Goal: Task Accomplishment & Management: Manage account settings

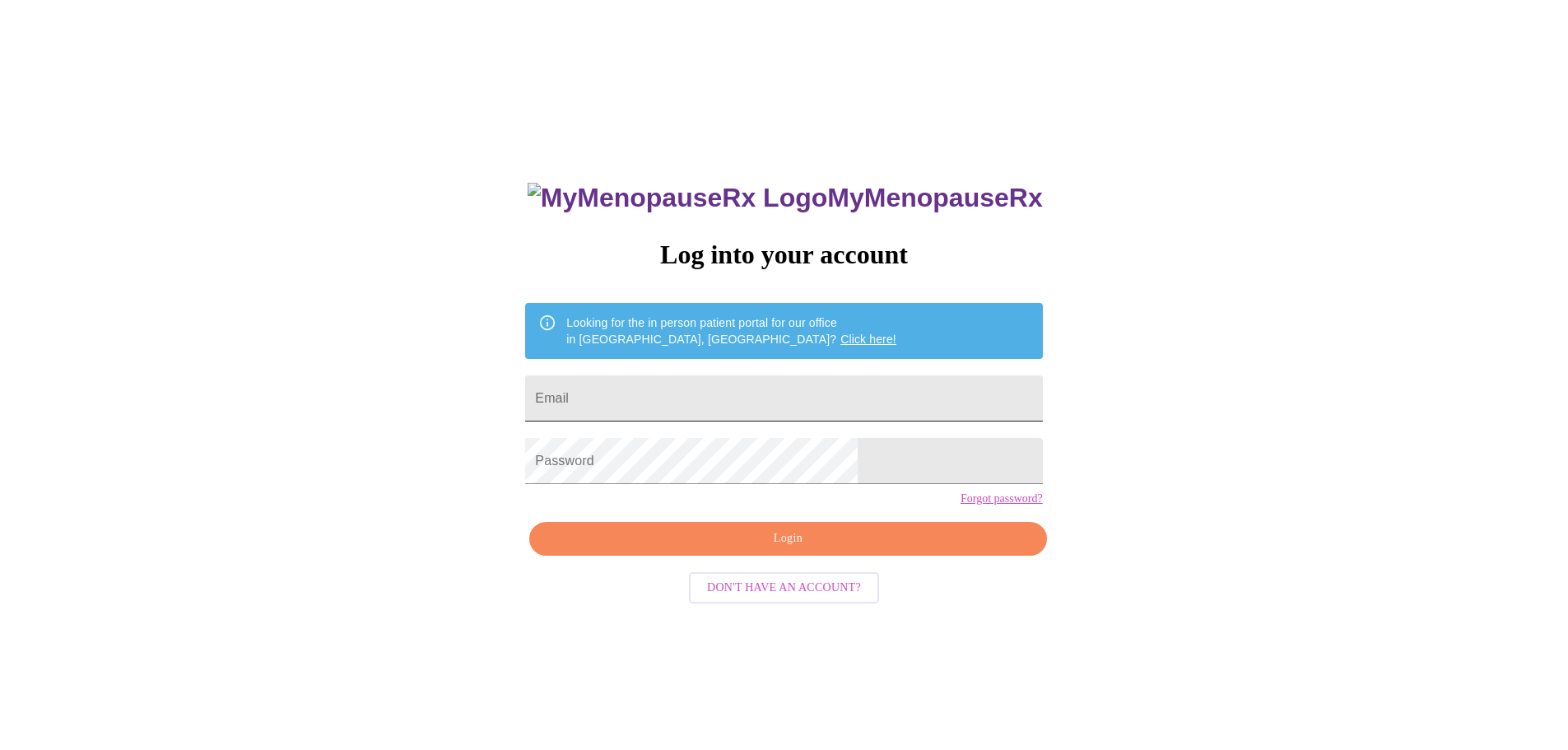
click at [747, 392] on input "Email" at bounding box center [783, 398] width 517 height 46
click at [819, 549] on span "Login" at bounding box center [788, 538] width 479 height 20
click at [776, 384] on input "Email" at bounding box center [783, 398] width 517 height 46
type input "k"
type input "[EMAIL_ADDRESS][DOMAIN_NAME]"
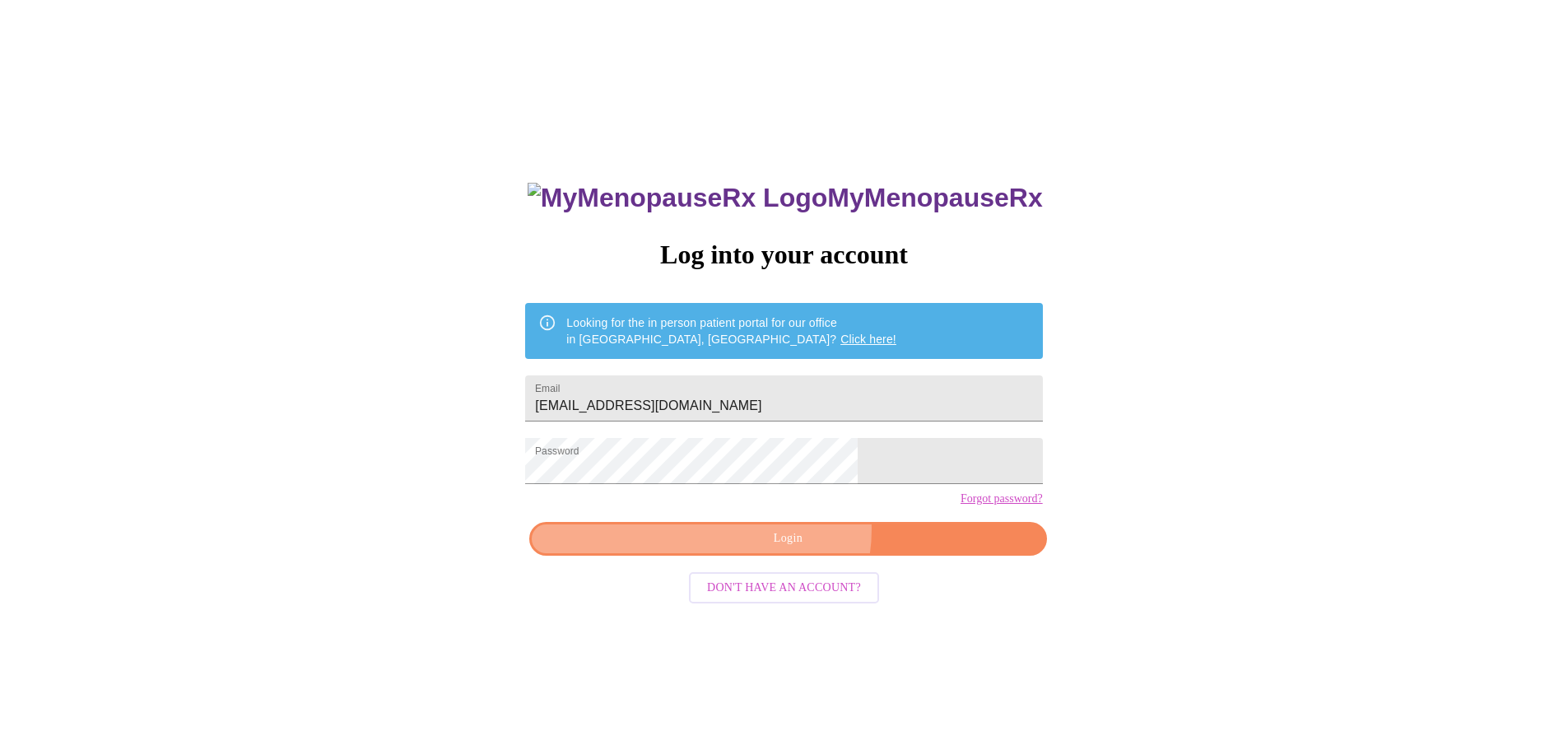
click at [793, 549] on span "Login" at bounding box center [788, 538] width 479 height 20
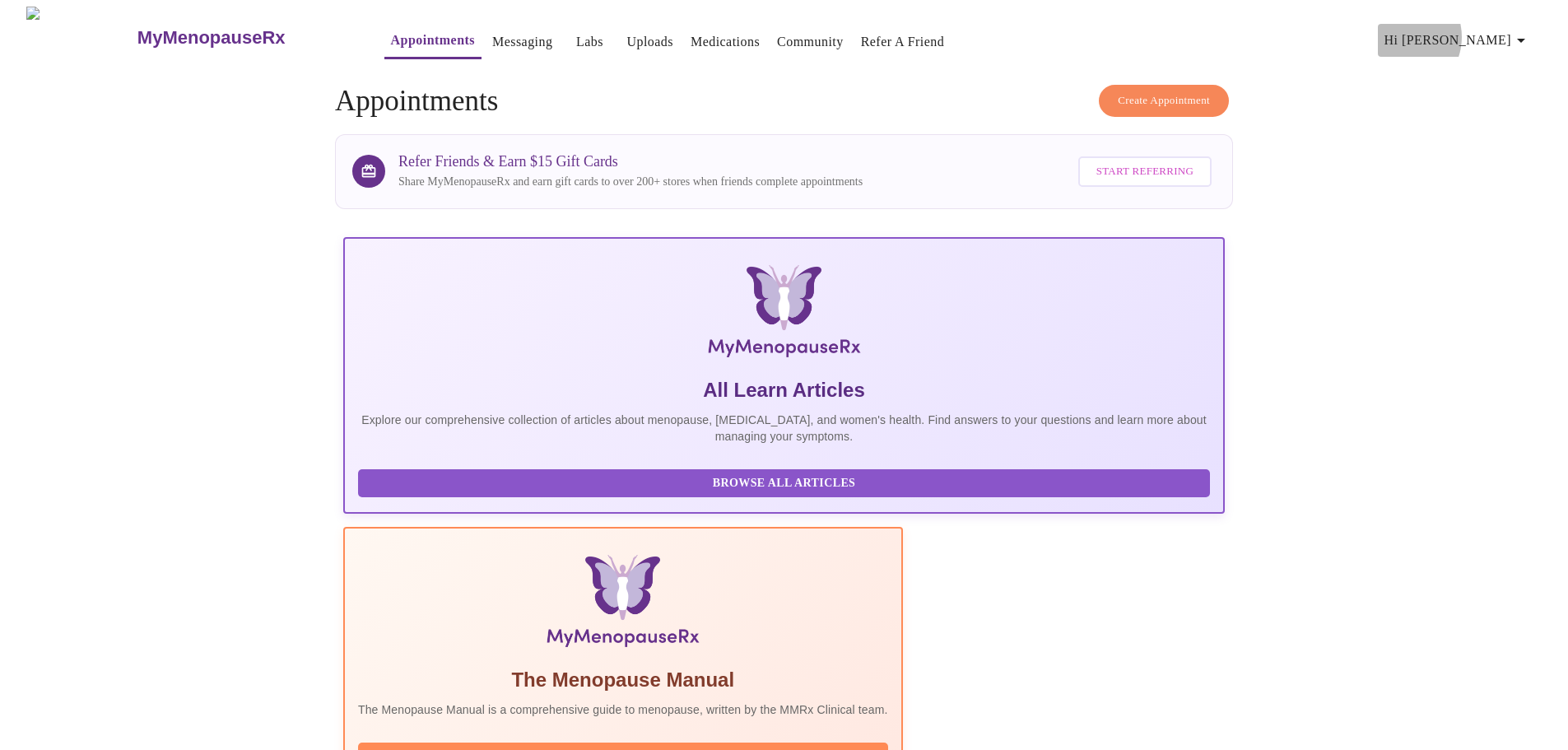
click at [1486, 30] on span "Hi [PERSON_NAME]" at bounding box center [1458, 40] width 147 height 23
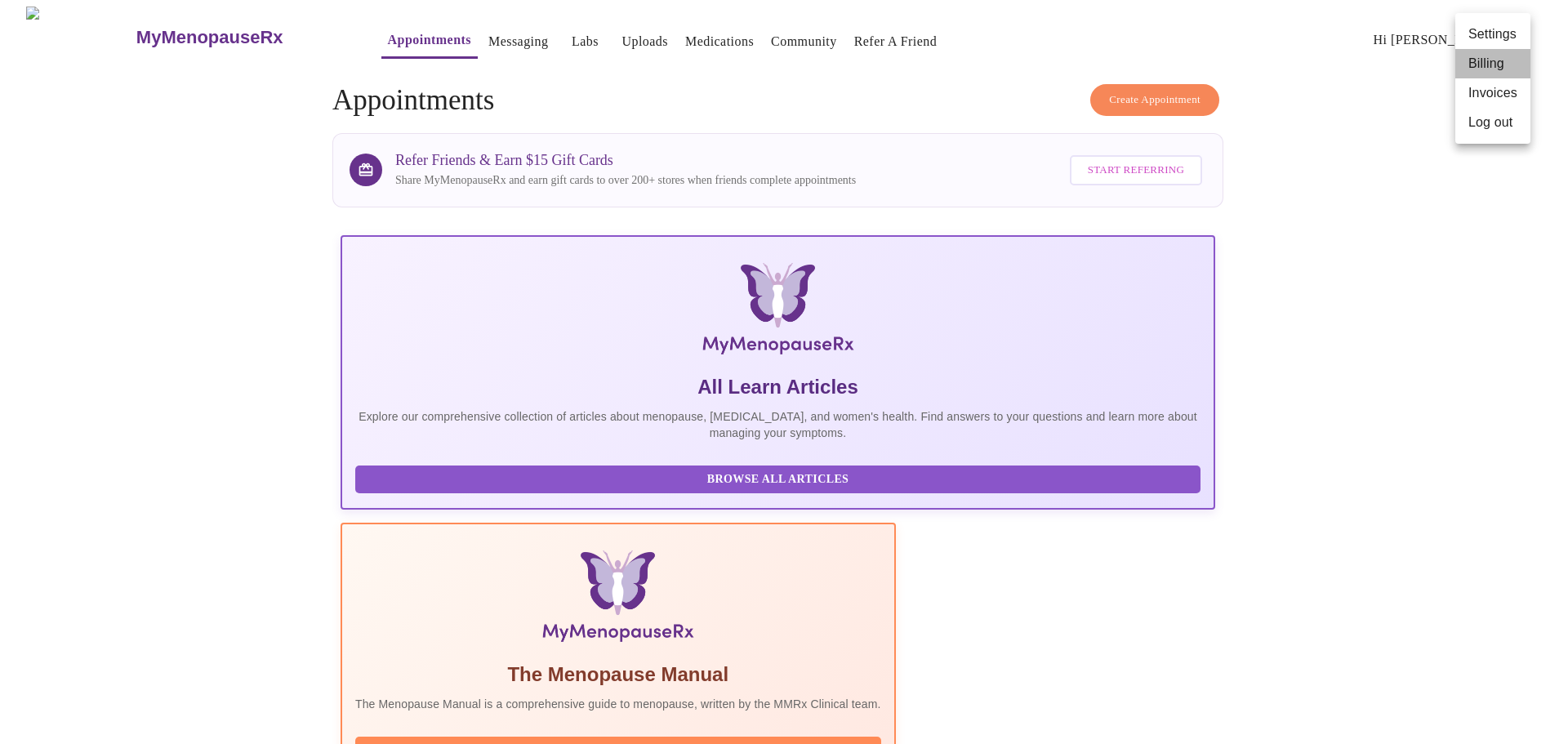
click at [1470, 65] on li "Billing" at bounding box center [1493, 64] width 75 height 29
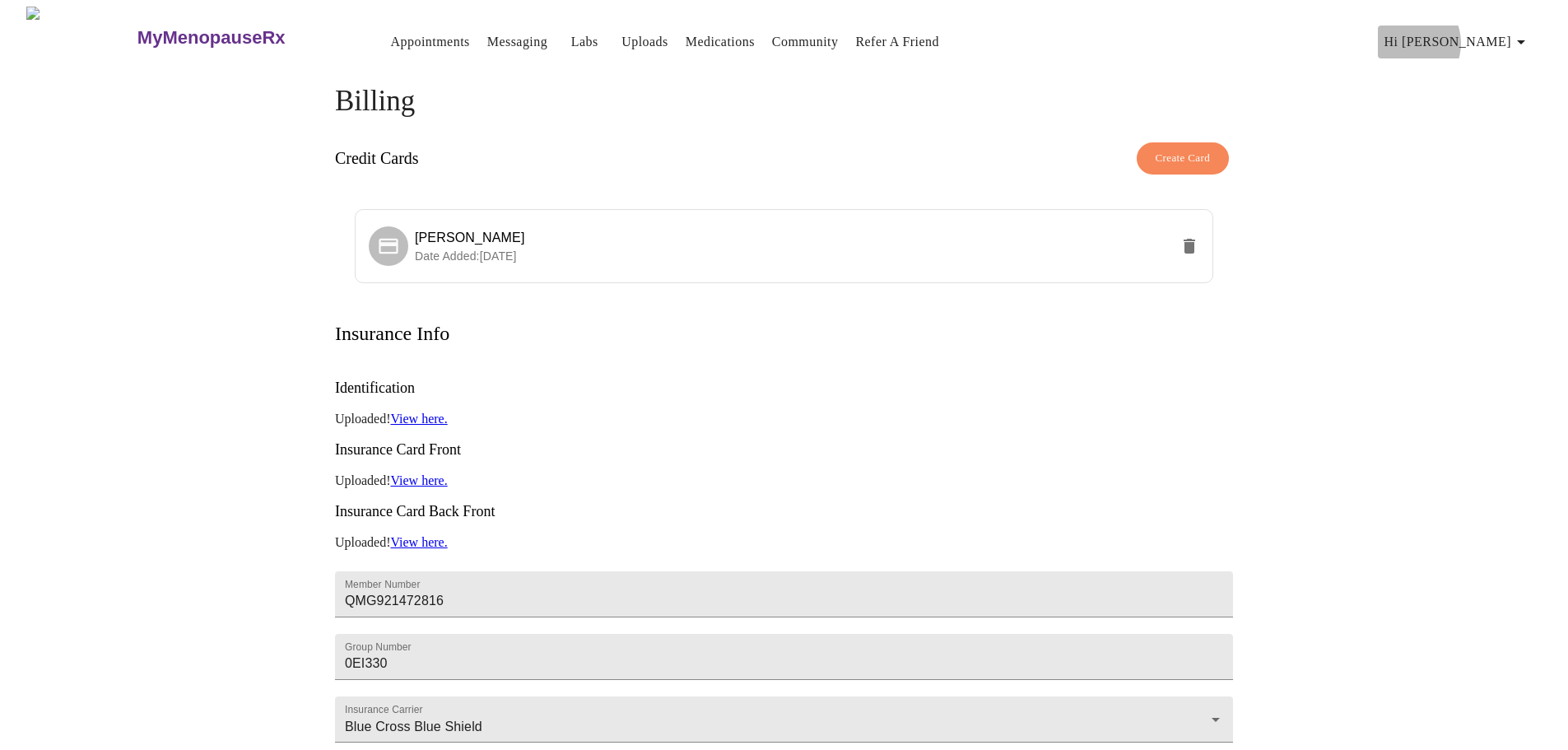
click at [1490, 36] on span "Hi [PERSON_NAME]" at bounding box center [1458, 41] width 147 height 23
click at [1494, 91] on li "Invoices" at bounding box center [1505, 94] width 76 height 30
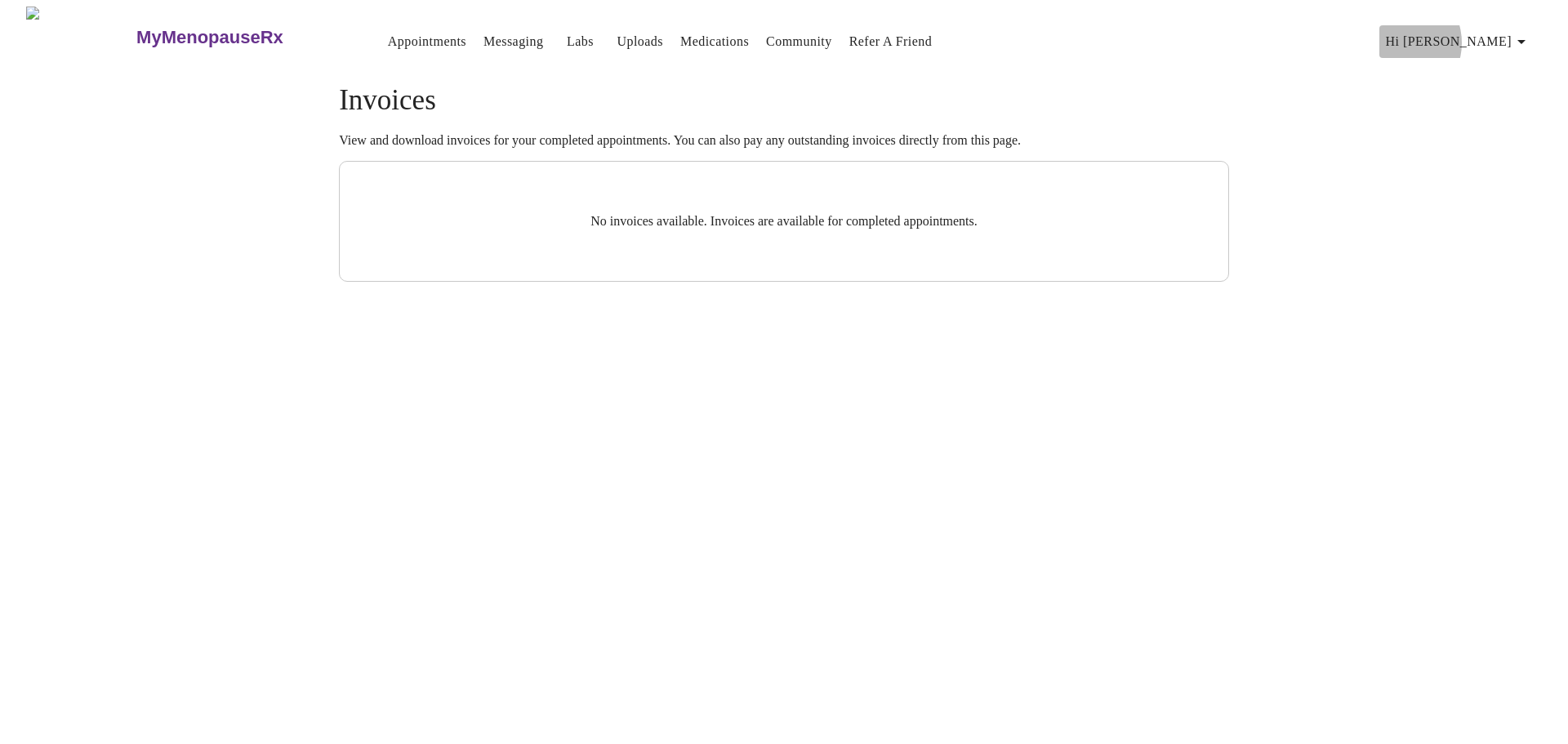
click at [1482, 36] on span "Hi [PERSON_NAME]" at bounding box center [1458, 41] width 146 height 23
click at [1484, 73] on li "Billing" at bounding box center [1505, 64] width 75 height 29
